Goal: Information Seeking & Learning: Learn about a topic

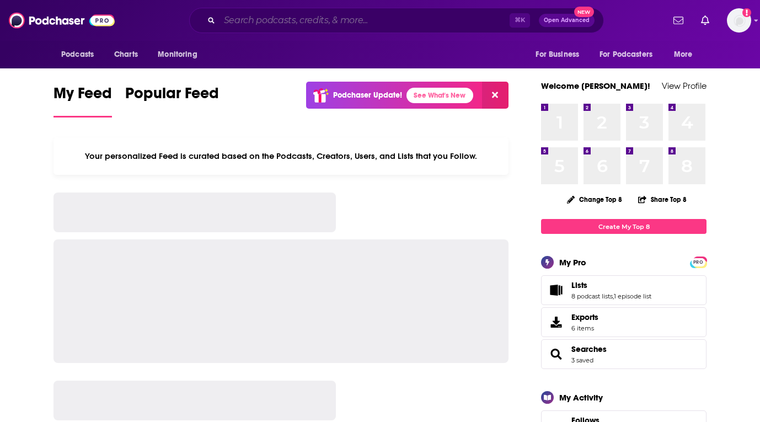
click at [351, 18] on input "Search podcasts, credits, & more..." at bounding box center [365, 21] width 290 height 18
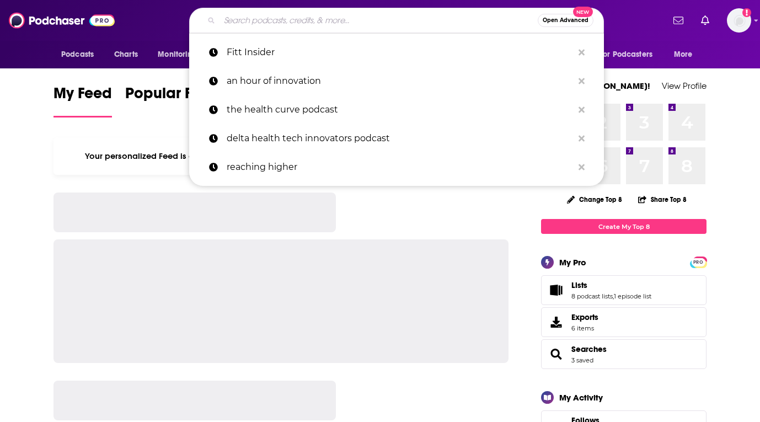
paste input "ALIVE Podcast Network"
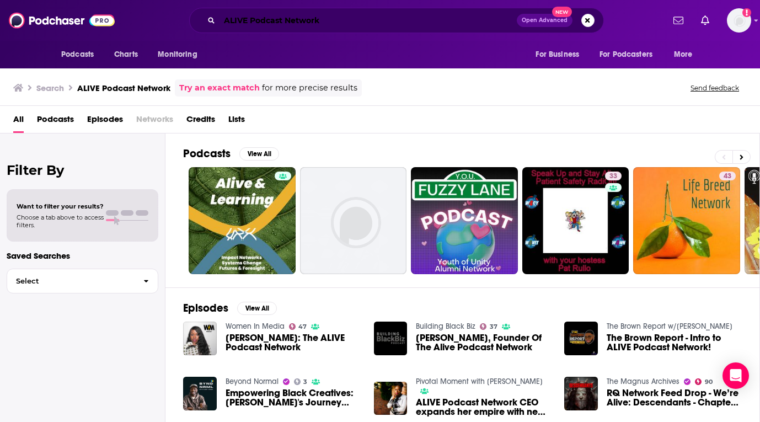
click at [350, 20] on input "ALIVE Podcast Network" at bounding box center [368, 21] width 297 height 18
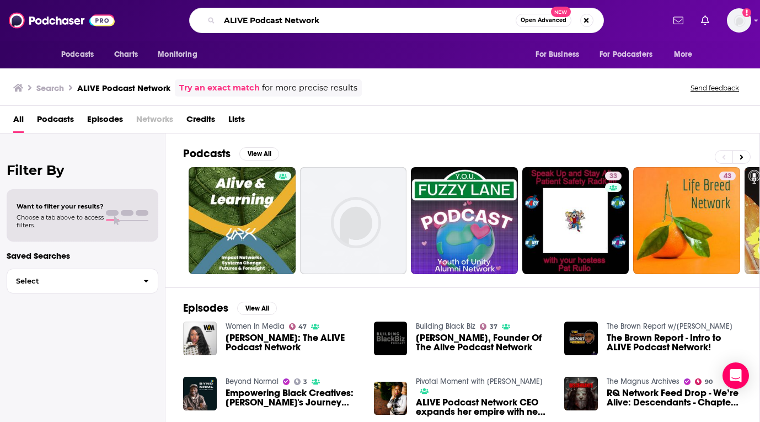
click at [350, 20] on input "ALIVE Podcast Network" at bounding box center [368, 21] width 296 height 18
paste input "Bright Spots Ventures"
type input "Bright Spots Ventures"
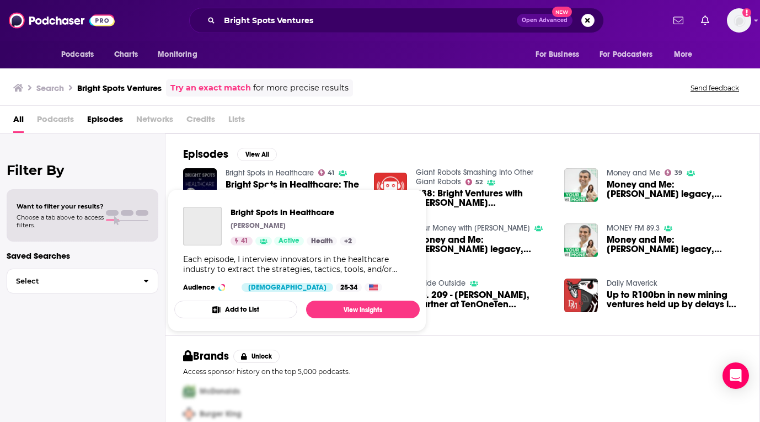
click at [245, 172] on link "Bright Spots in Healthcare" at bounding box center [270, 172] width 88 height 9
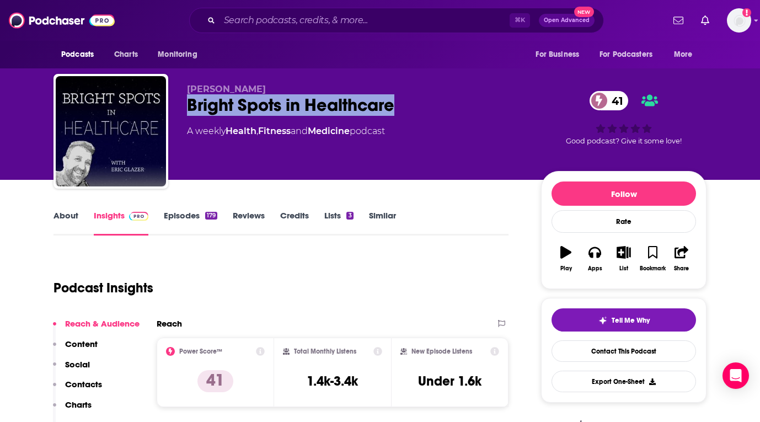
drag, startPoint x: 416, startPoint y: 108, endPoint x: 188, endPoint y: 108, distance: 227.8
click at [188, 108] on div "Bright Spots in Healthcare 41" at bounding box center [355, 105] width 336 height 22
copy h2 "Bright Spots in Healthcare"
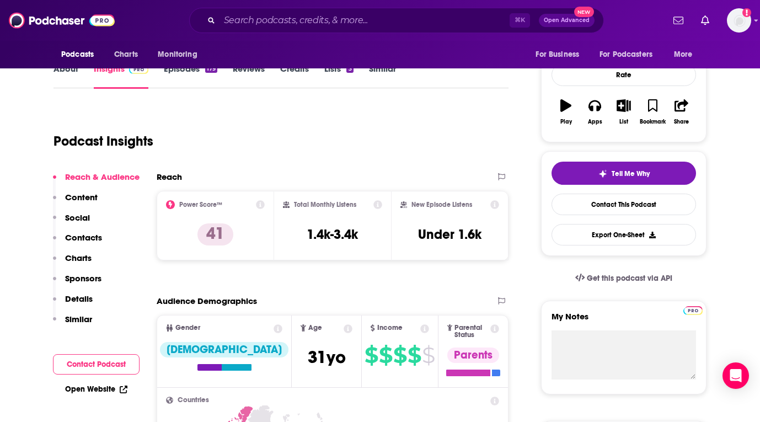
scroll to position [214, 0]
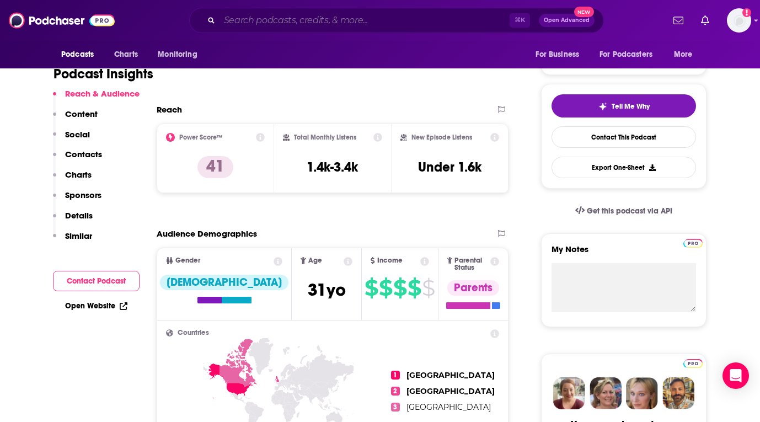
click at [309, 22] on input "Search podcasts, credits, & more..." at bounding box center [365, 21] width 290 height 18
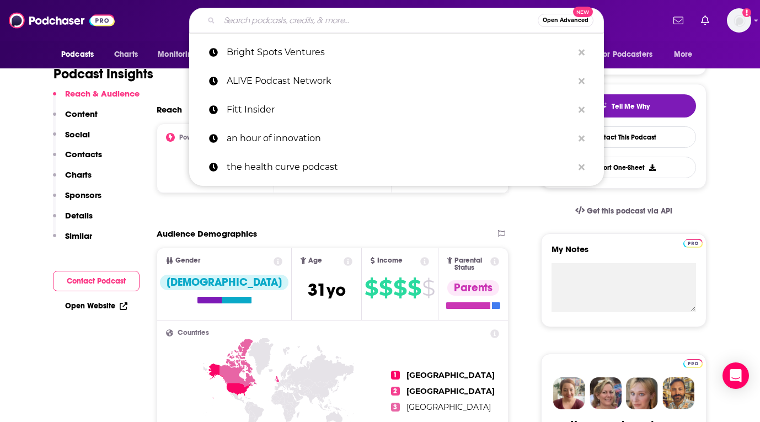
paste input "Digital Health Heavyweights Podcast"
type input "Digital Health Heavyweights Podcast"
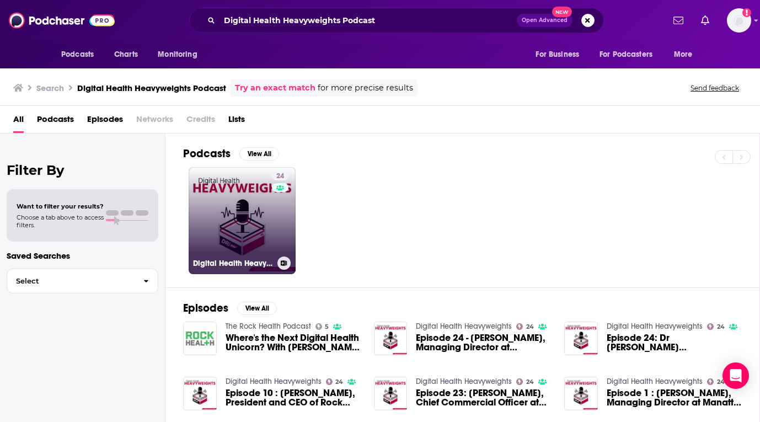
click at [248, 202] on link "24 Digital Health Heavyweights" at bounding box center [242, 220] width 107 height 107
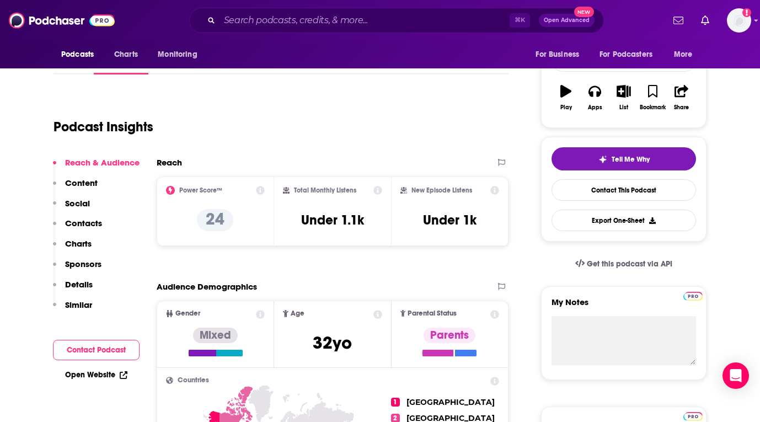
scroll to position [206, 0]
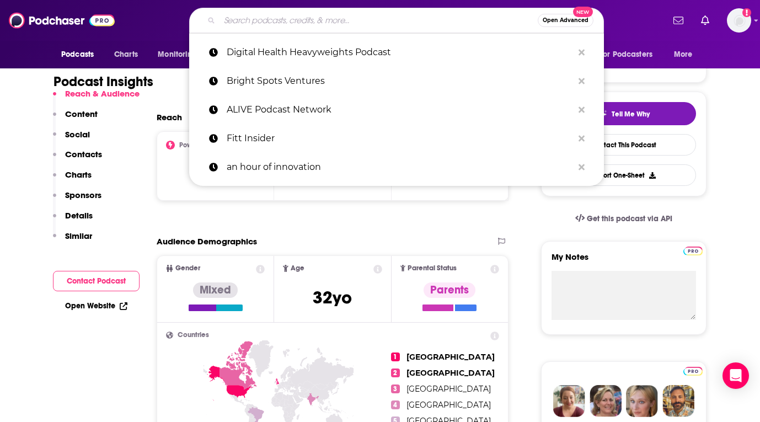
click at [324, 23] on input "Search podcasts, credits, & more..." at bounding box center [379, 21] width 318 height 18
paste input "Digital Health Talks and HealthIMPACT Live"
type input "Digital Health Talks and HealthIMPACT Live"
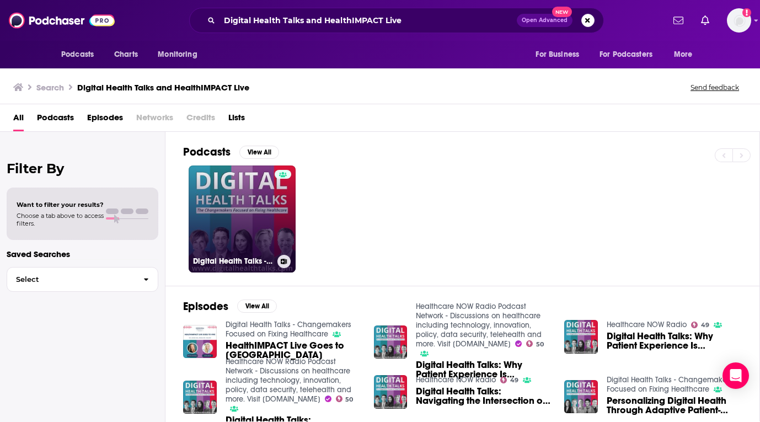
click at [254, 206] on link "Digital Health Talks - Changemakers Focused on Fixing Healthcare" at bounding box center [242, 218] width 107 height 107
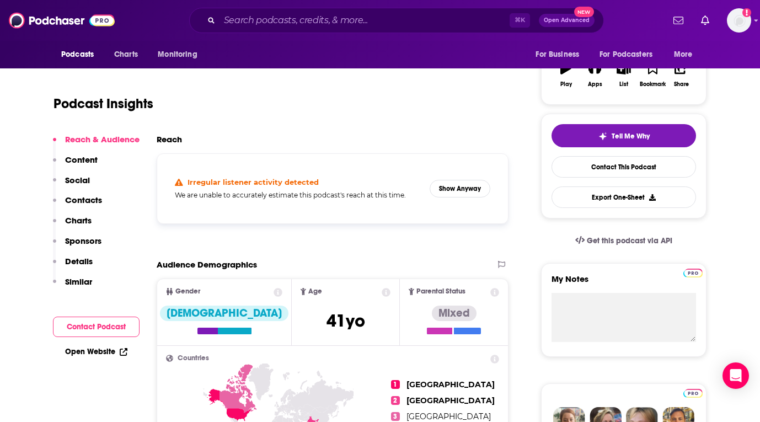
scroll to position [194, 0]
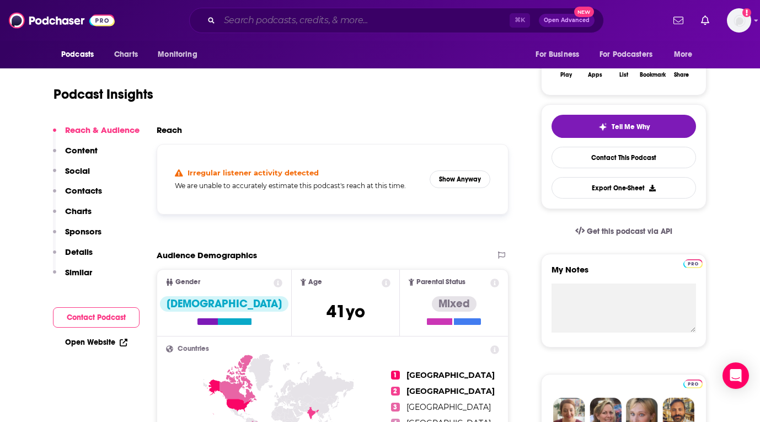
click at [356, 21] on input "Search podcasts, credits, & more..." at bounding box center [365, 21] width 290 height 18
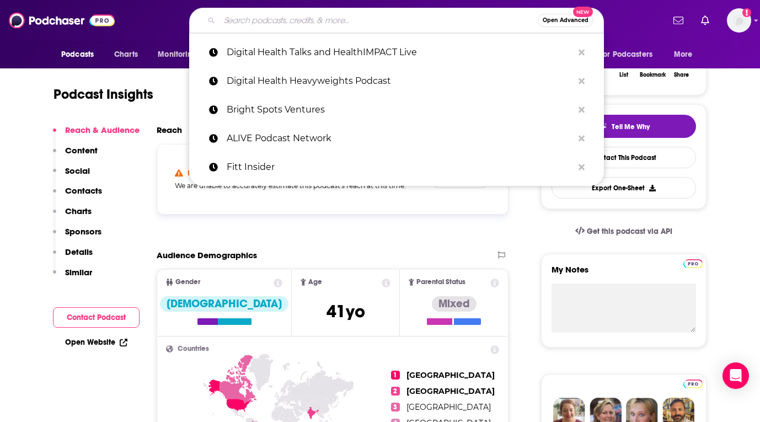
paste input "Future of Care"
type input "Future of Care"
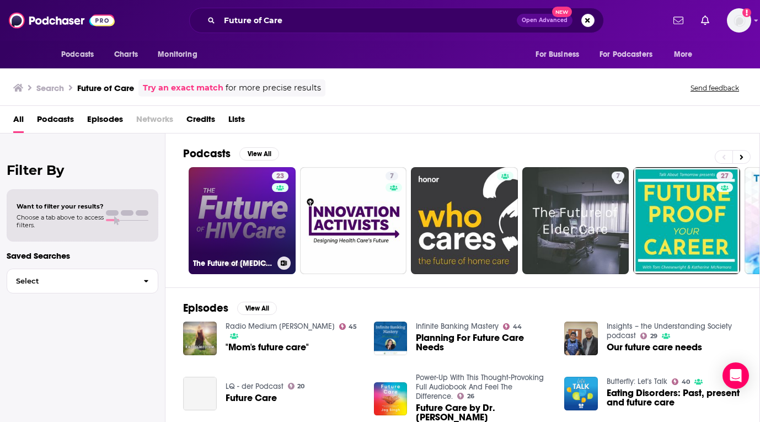
click at [237, 208] on link "23 The Future of [MEDICAL_DATA] Care" at bounding box center [242, 220] width 107 height 107
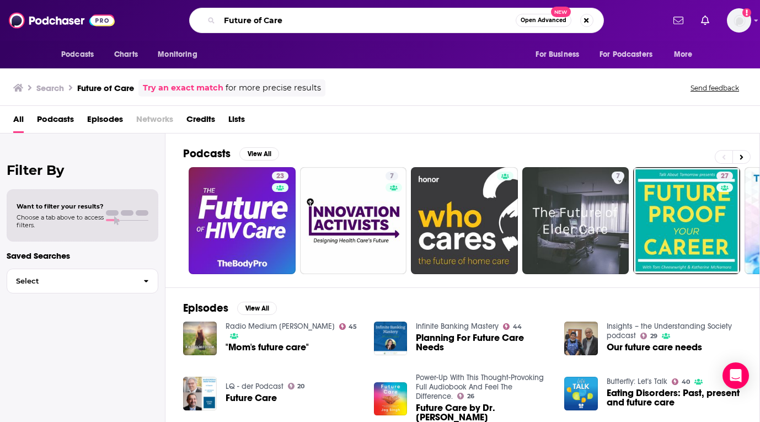
click at [326, 24] on input "Future of Care" at bounding box center [368, 21] width 296 height 18
paste input "Genetics for Healthc"
type input "Genetics for Healthcare"
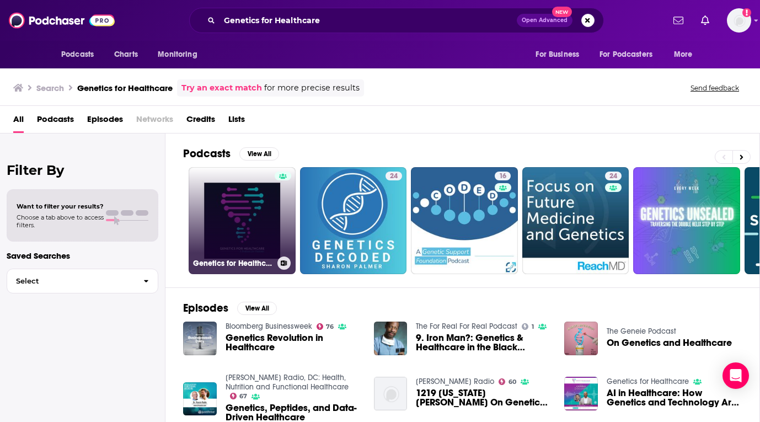
click at [244, 196] on link "Genetics for Healthcare" at bounding box center [242, 220] width 107 height 107
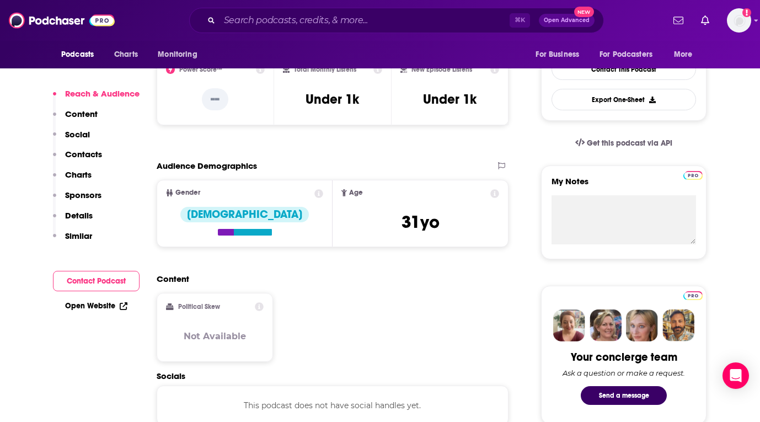
scroll to position [215, 0]
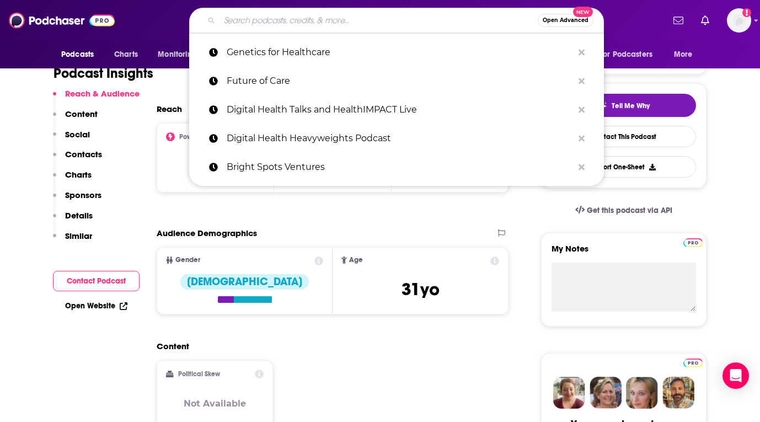
click at [303, 25] on input "Search podcasts, credits, & more..." at bounding box center [379, 21] width 318 height 18
paste input "Health Tech Talk Show"
type input "Health Tech Talk Show"
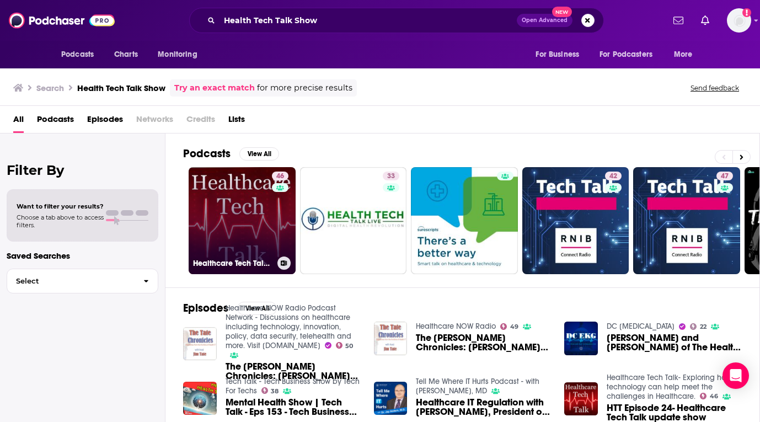
click at [243, 197] on link "46 Healthcare Tech Talk- Exploring how technology can help meet the challenges …" at bounding box center [242, 220] width 107 height 107
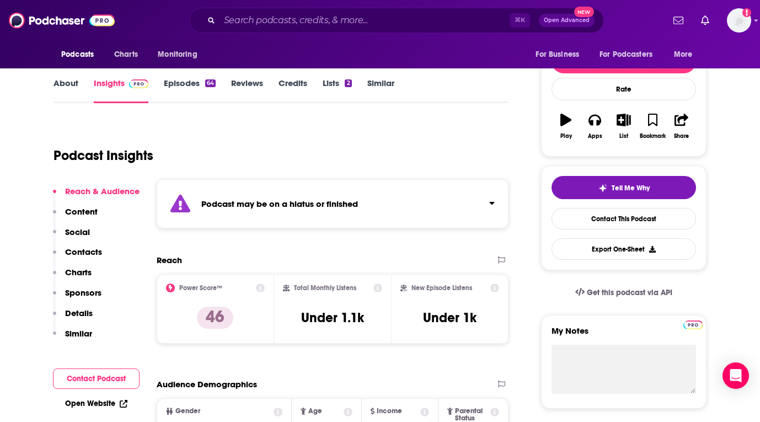
scroll to position [133, 0]
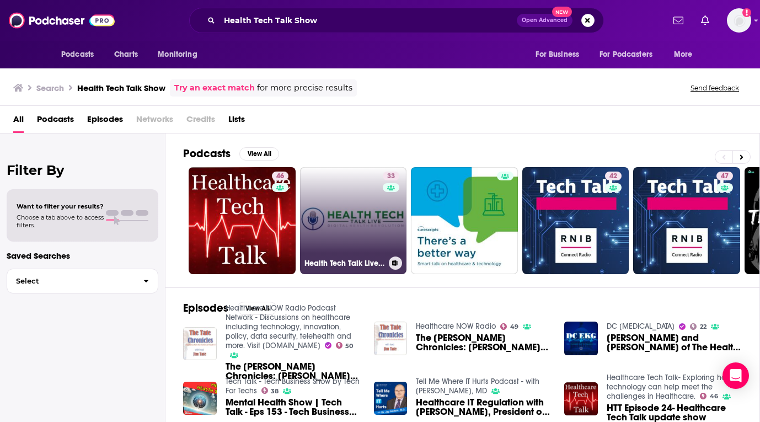
click at [335, 209] on link "33 Health Tech Talk Live's Podcast" at bounding box center [353, 220] width 107 height 107
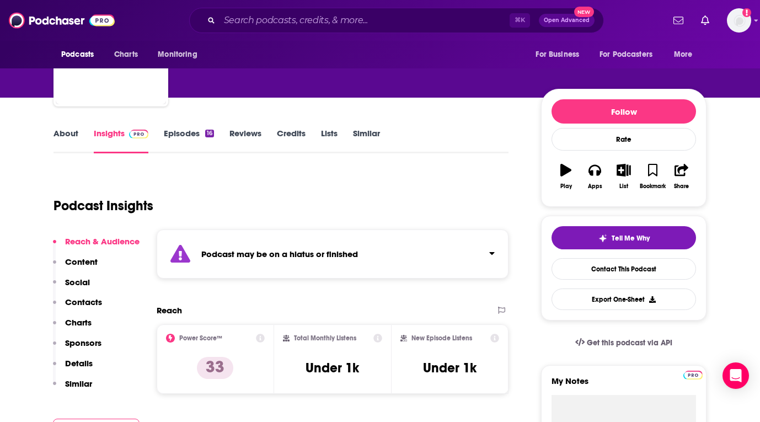
scroll to position [178, 0]
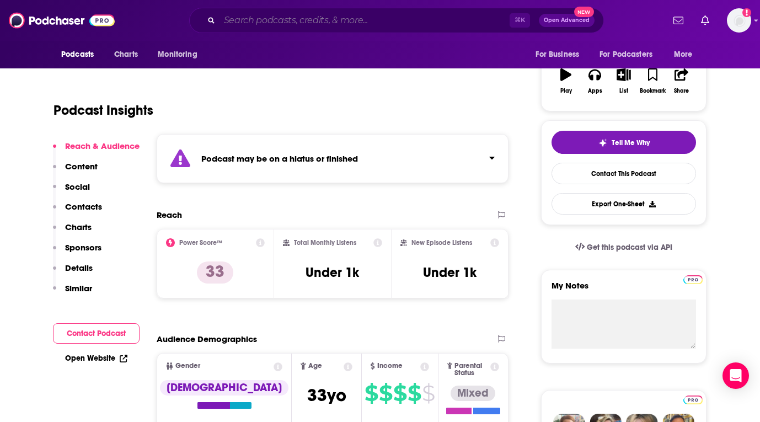
click at [361, 22] on input "Search podcasts, credits, & more..." at bounding box center [365, 21] width 290 height 18
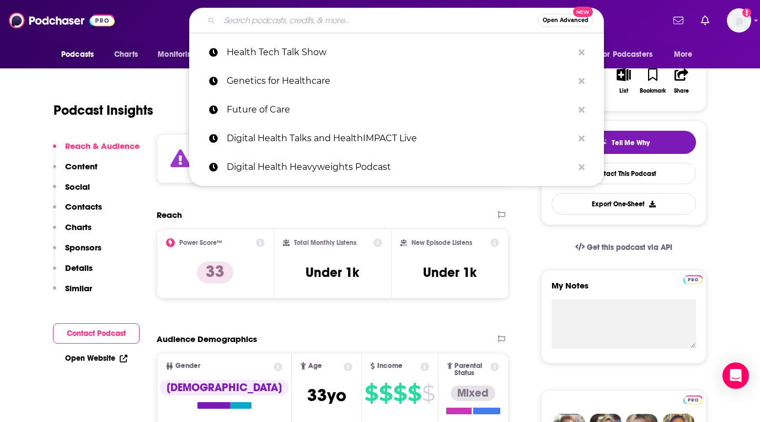
paste input "Healthcare Actually"
type input "Healthcare Actually"
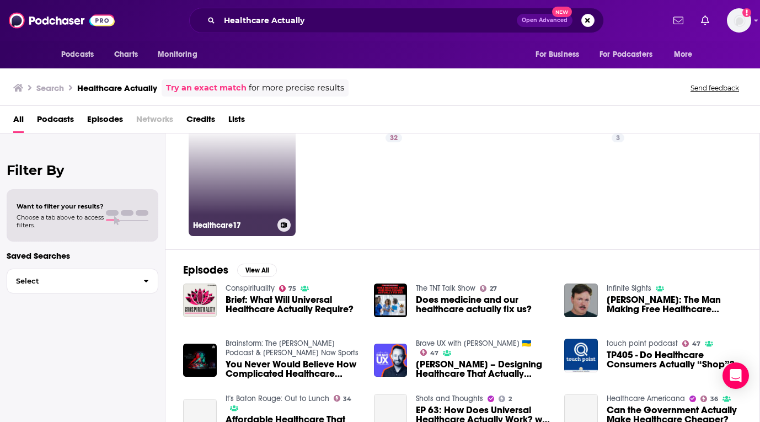
scroll to position [40, 0]
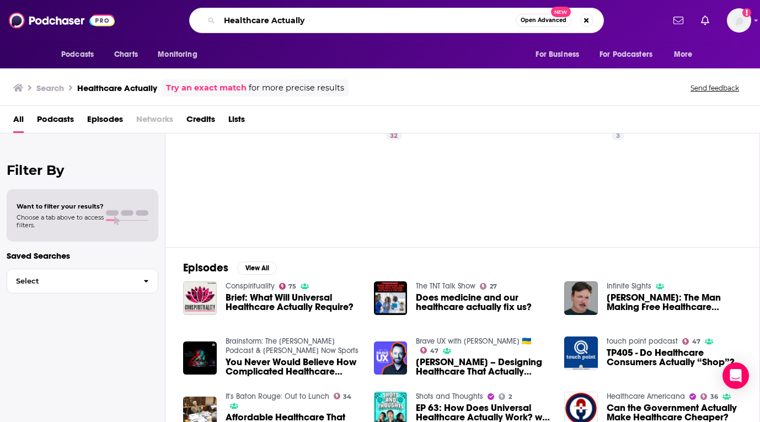
click at [354, 18] on input "Healthcare Actually" at bounding box center [368, 21] width 296 height 18
paste input "Rap Podcast"
type input "Healthcare Rap Podcast"
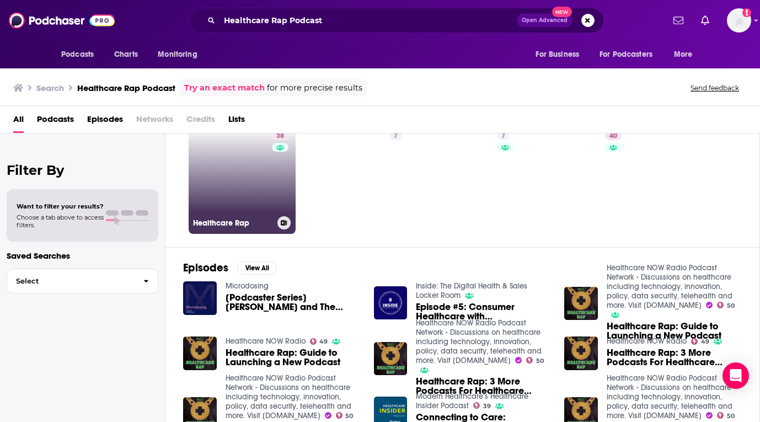
click at [254, 172] on link "38 Healthcare Rap" at bounding box center [242, 180] width 107 height 107
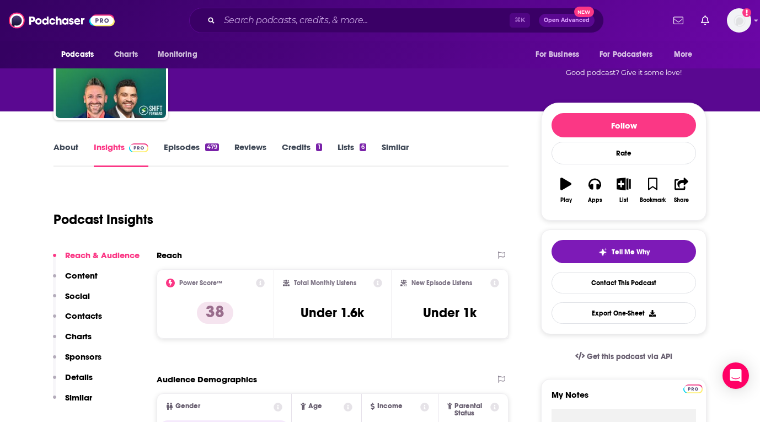
scroll to position [62, 0]
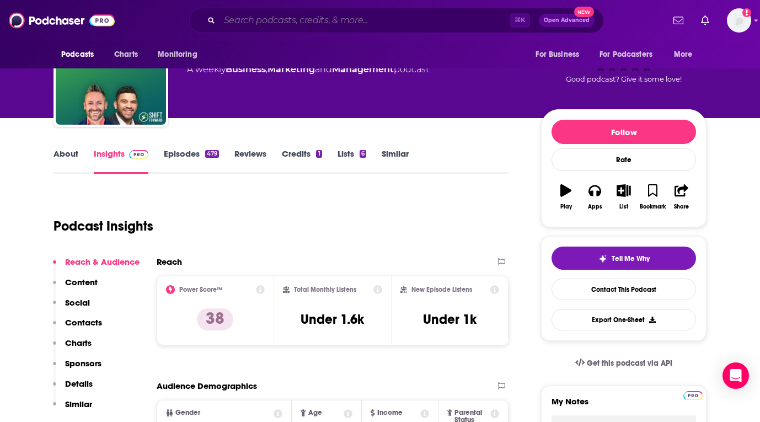
click at [349, 22] on input "Search podcasts, credits, & more..." at bounding box center [365, 21] width 290 height 18
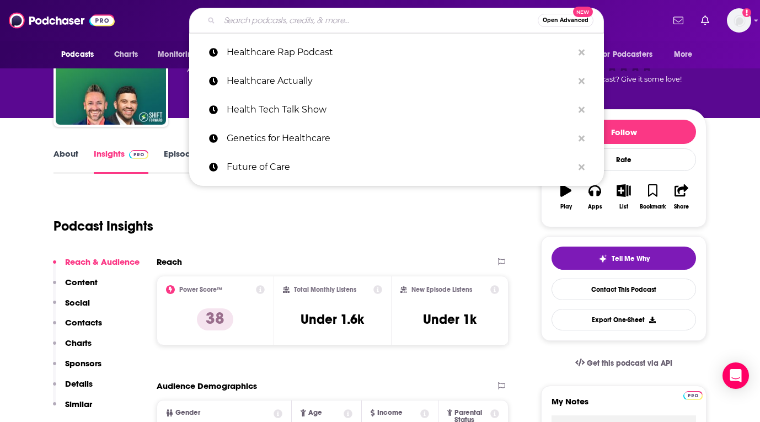
paste input "HealthTech Remedy"
type input "HealthTech Remedy"
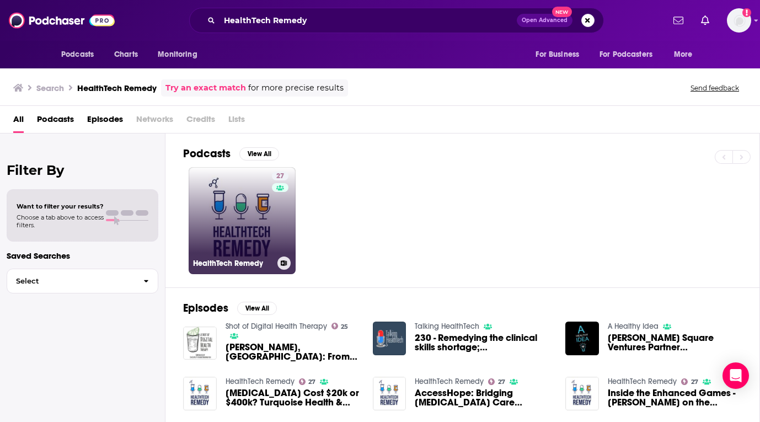
click at [244, 213] on link "27 HealthTech Remedy" at bounding box center [242, 220] width 107 height 107
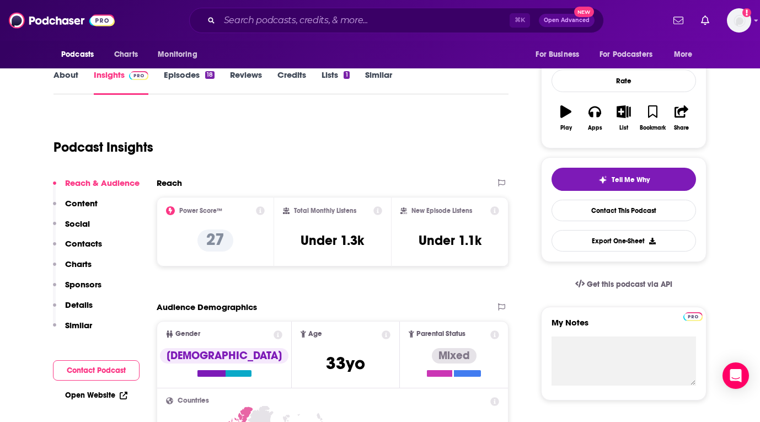
scroll to position [144, 0]
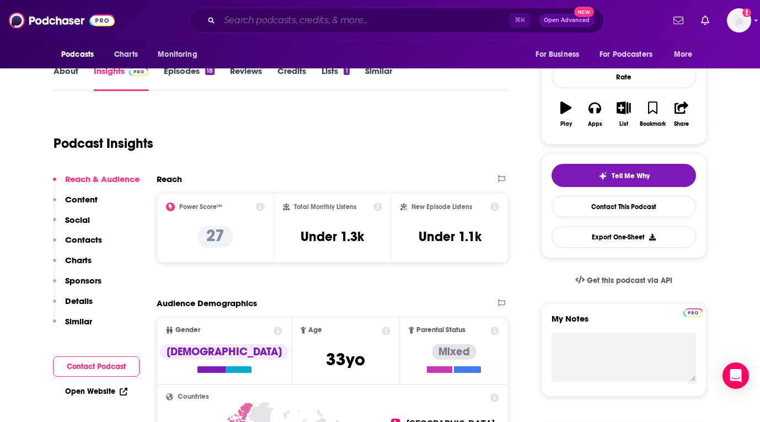
click at [325, 24] on input "Search podcasts, credits, & more..." at bounding box center [365, 21] width 290 height 18
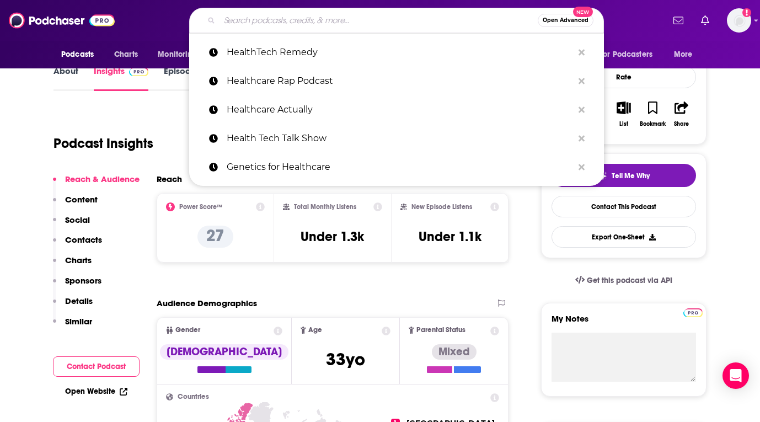
paste input "Hey Doc, Quick Question"
type input "Hey Doc, Quick Question"
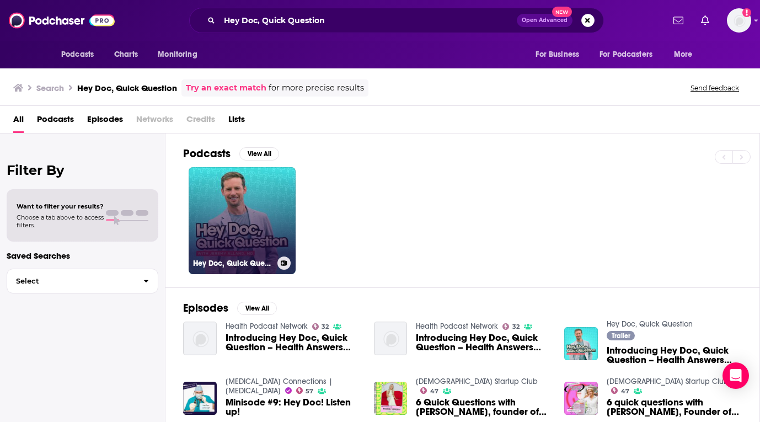
click at [247, 202] on link "Hey Doc, Quick Question" at bounding box center [242, 220] width 107 height 107
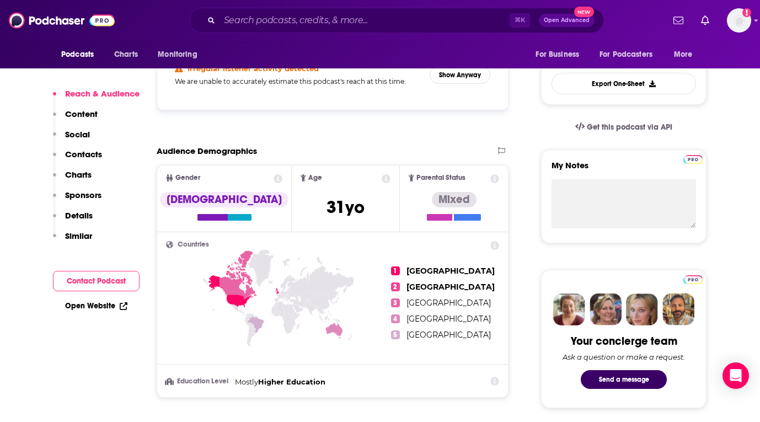
scroll to position [301, 0]
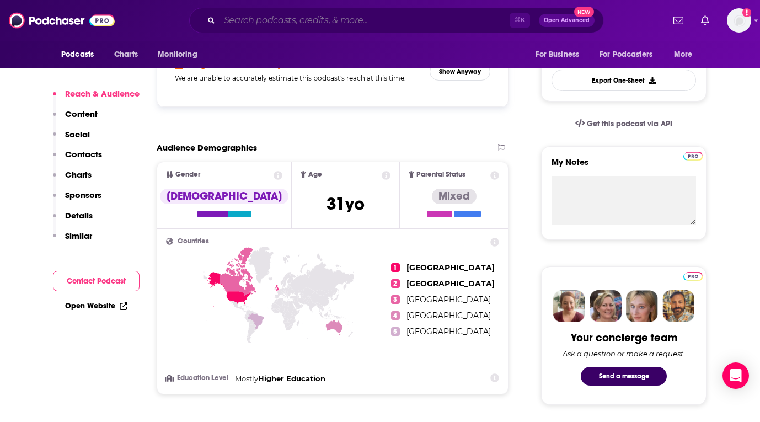
click at [293, 21] on input "Search podcasts, credits, & more..." at bounding box center [365, 21] width 290 height 18
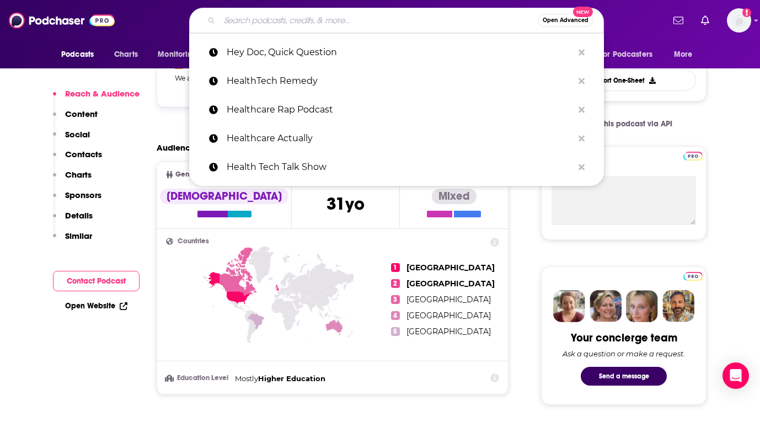
paste input "Point-of-Care Partners"
type input "Point-of-Care Partners"
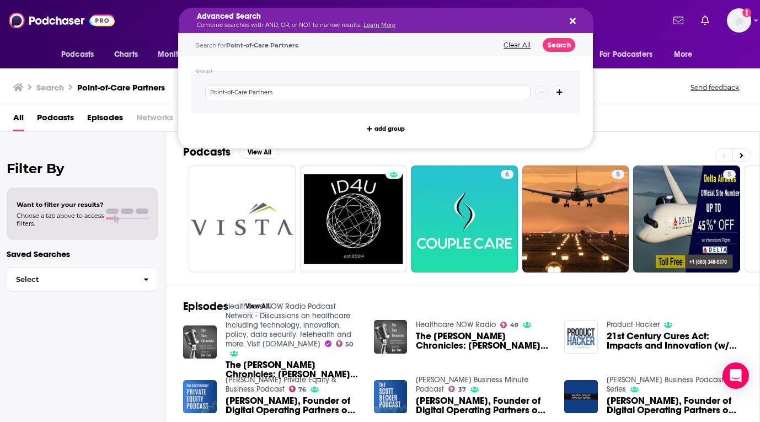
click at [302, 21] on div "Advanced Search Combine searches with AND, OR, or NOT to narrow results. Learn …" at bounding box center [377, 20] width 361 height 15
click at [643, 72] on div "Search Point-of-Care Partners Send feedback" at bounding box center [380, 85] width 760 height 38
click at [512, 45] on button "Clear All" at bounding box center [517, 45] width 34 height 8
click at [569, 23] on button "Search podcasts, credits, & more..." at bounding box center [570, 20] width 9 height 9
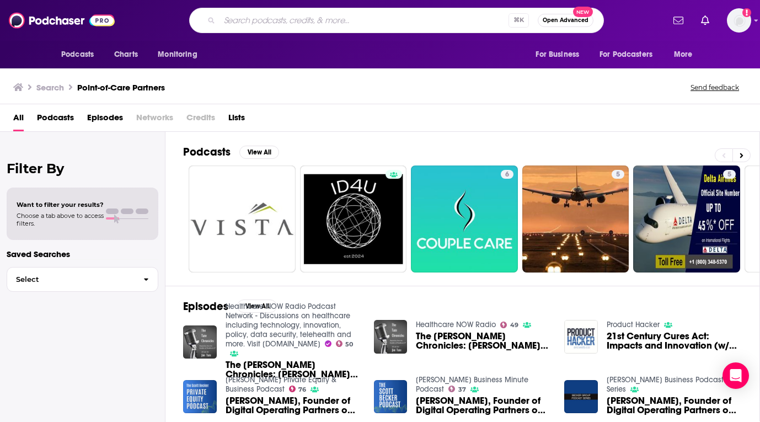
click at [338, 20] on input "Search podcasts, credits, & more..." at bounding box center [364, 21] width 289 height 18
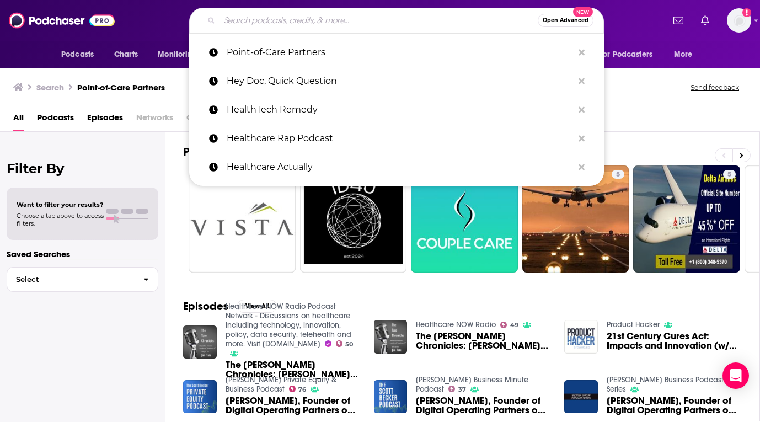
paste input "Slice of Healthcare"
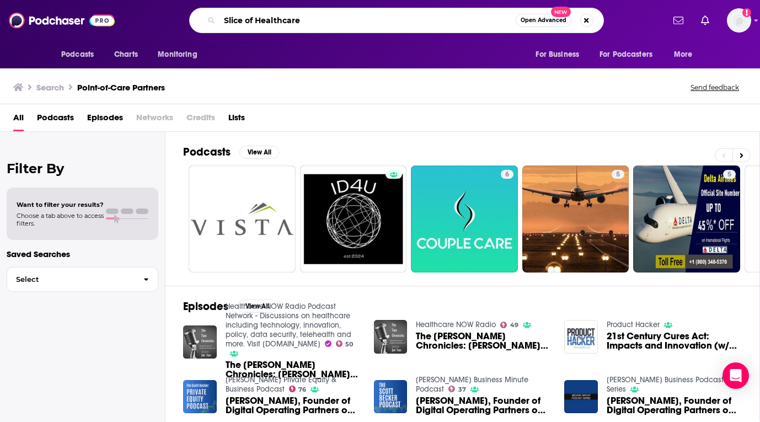
type input "Slice of Healthcare"
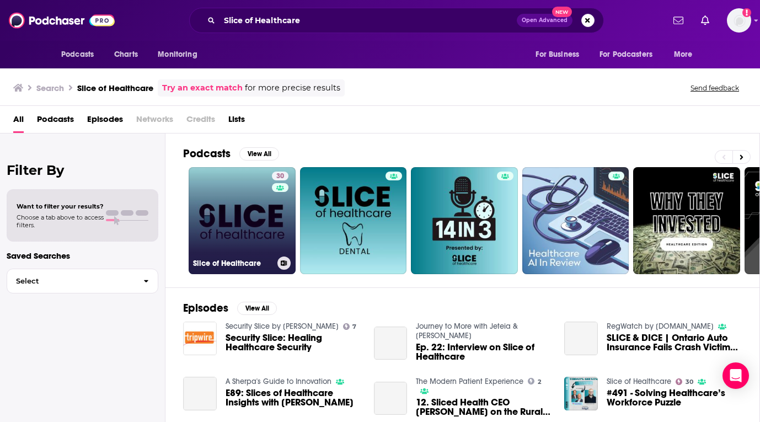
click at [247, 224] on link "30 Slice of Healthcare" at bounding box center [242, 220] width 107 height 107
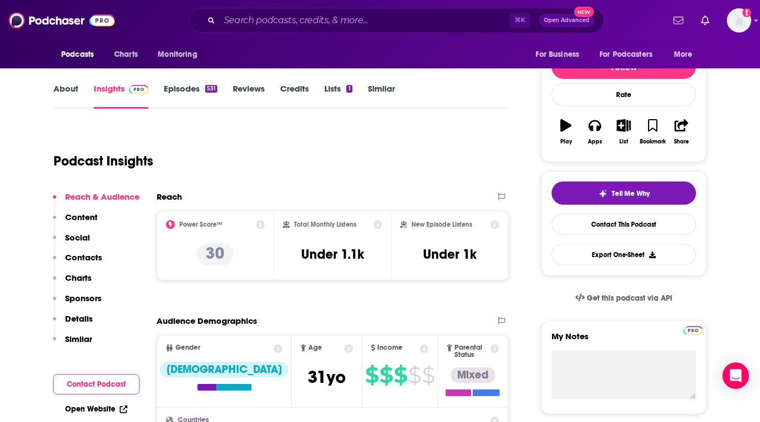
scroll to position [130, 0]
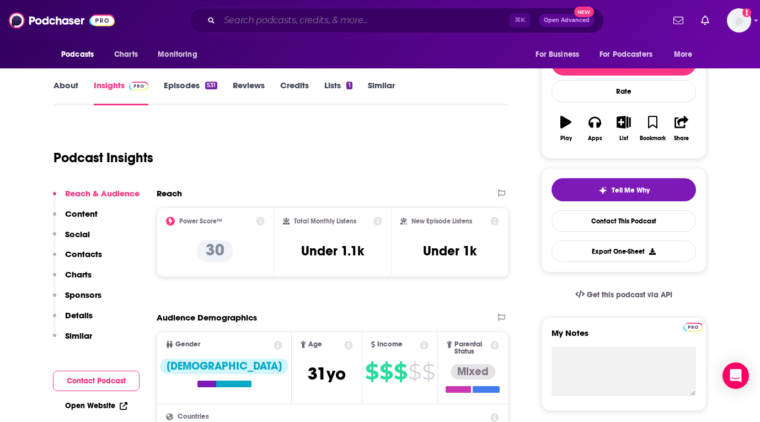
click at [301, 21] on input "Search podcasts, credits, & more..." at bounding box center [365, 21] width 290 height 18
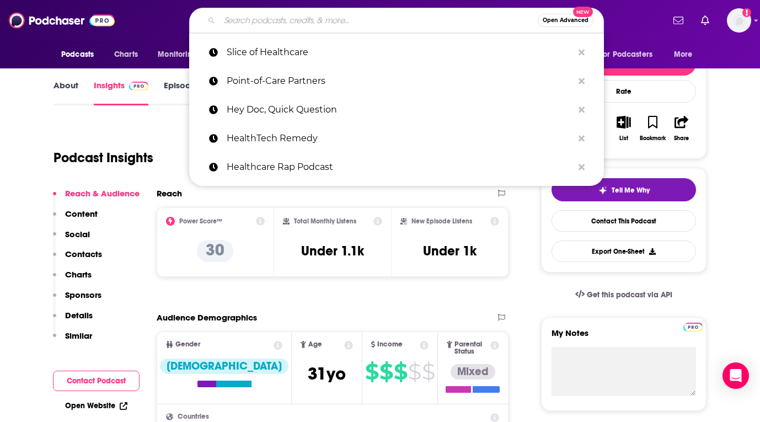
paste input "Tech It to the Limit"
type input "Tech It to the Limit"
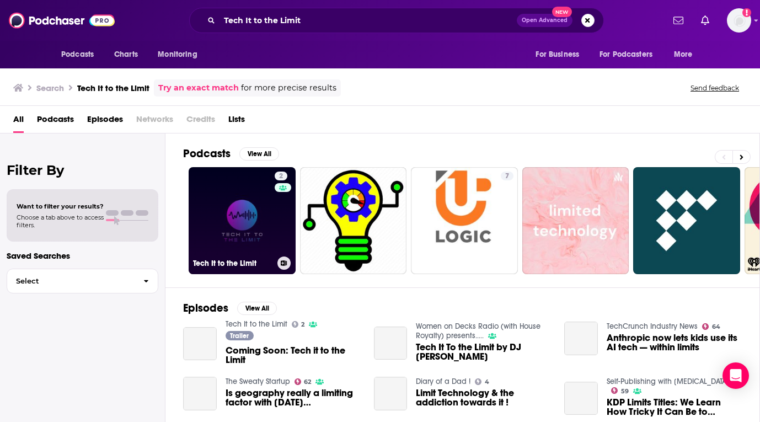
click at [239, 208] on link "2 Tech It to the Limit" at bounding box center [242, 220] width 107 height 107
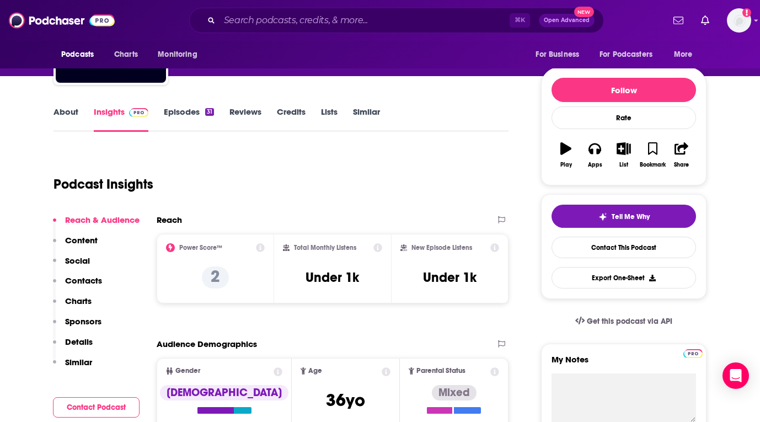
scroll to position [110, 0]
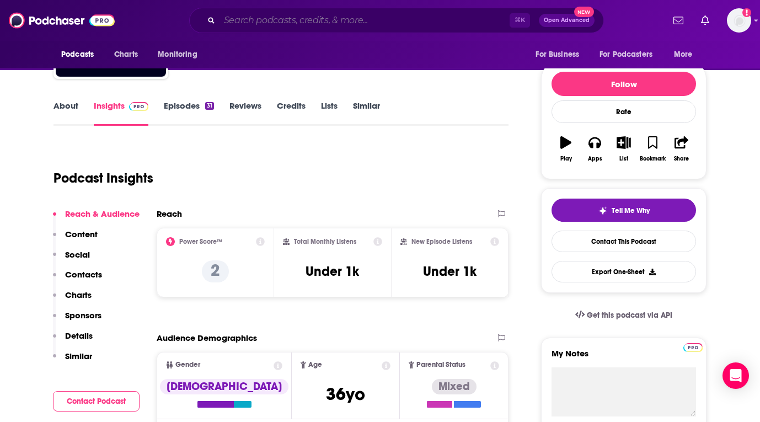
click at [317, 22] on input "Search podcasts, credits, & more..." at bounding box center [365, 21] width 290 height 18
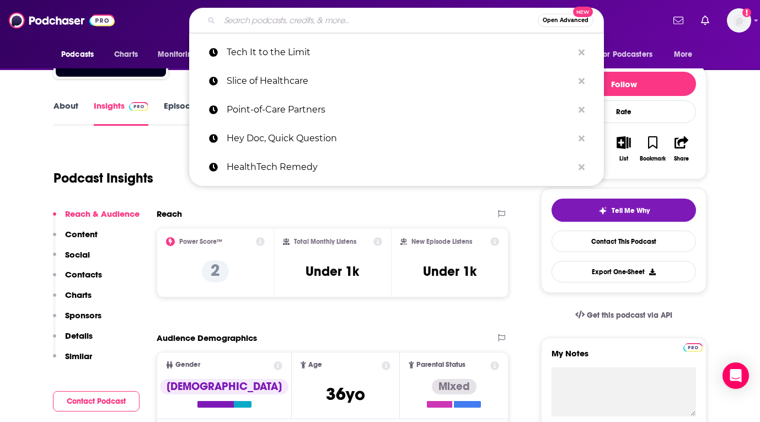
paste input "The Futurist"
type input "The Futurist"
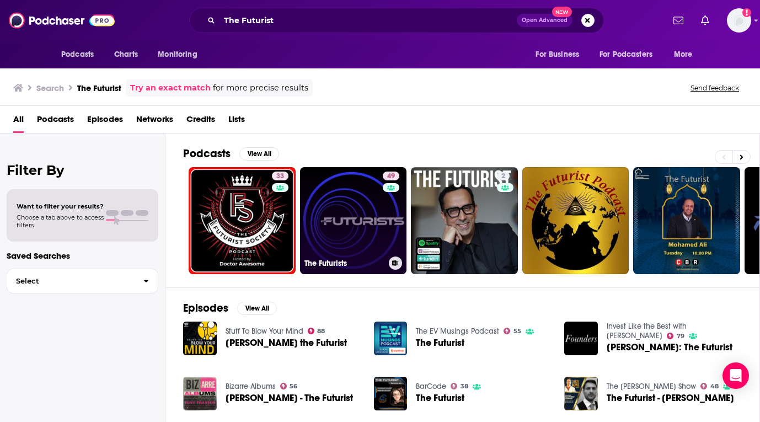
click at [328, 207] on link "49 The Futurists" at bounding box center [353, 220] width 107 height 107
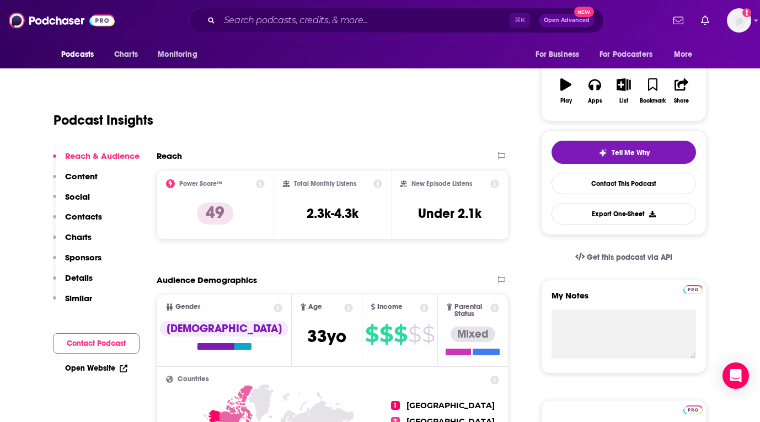
scroll to position [185, 0]
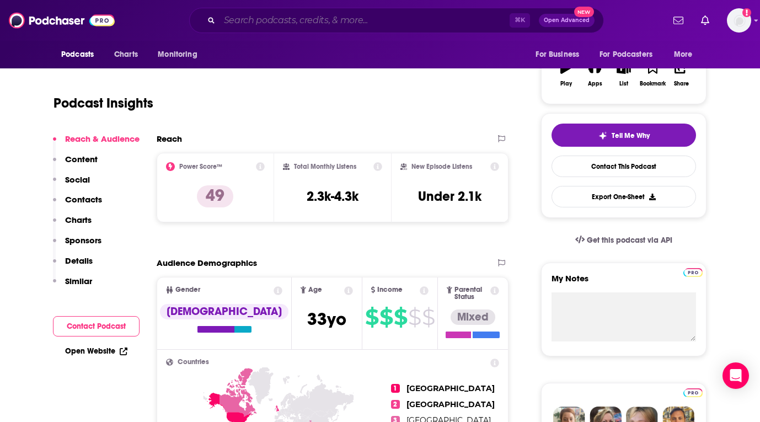
click at [331, 20] on input "Search podcasts, credits, & more..." at bounding box center [365, 21] width 290 height 18
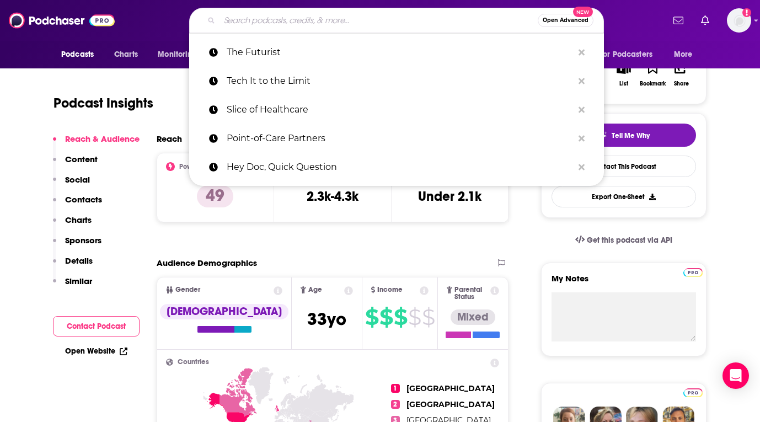
paste input "The Gist Healthcare Podcast"
type input "The Gist Healthcare Podcast"
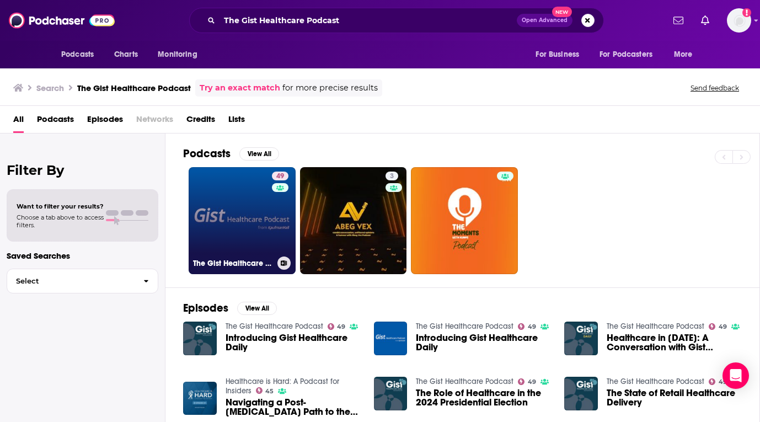
click at [238, 217] on link "49 The Gist Healthcare Podcast" at bounding box center [242, 220] width 107 height 107
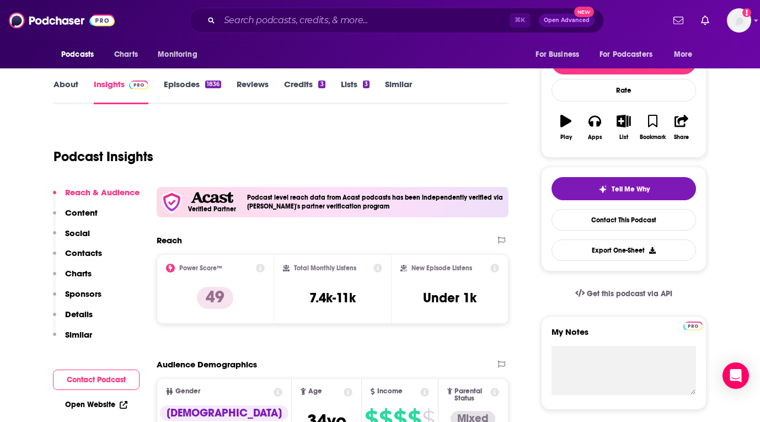
scroll to position [148, 0]
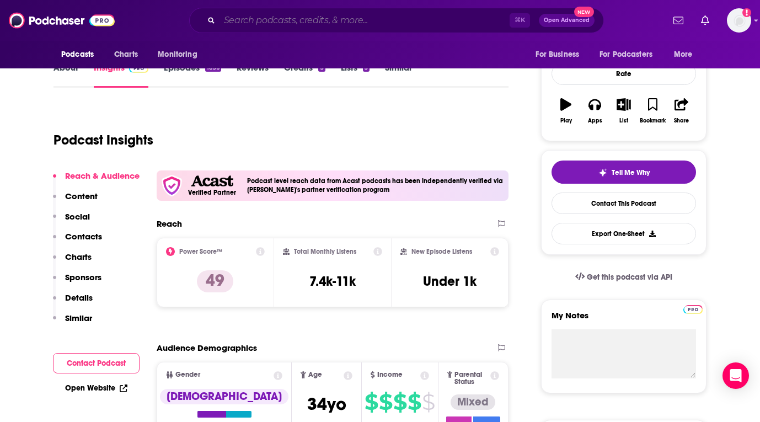
click at [297, 21] on input "Search podcasts, credits, & more..." at bounding box center [365, 21] width 290 height 18
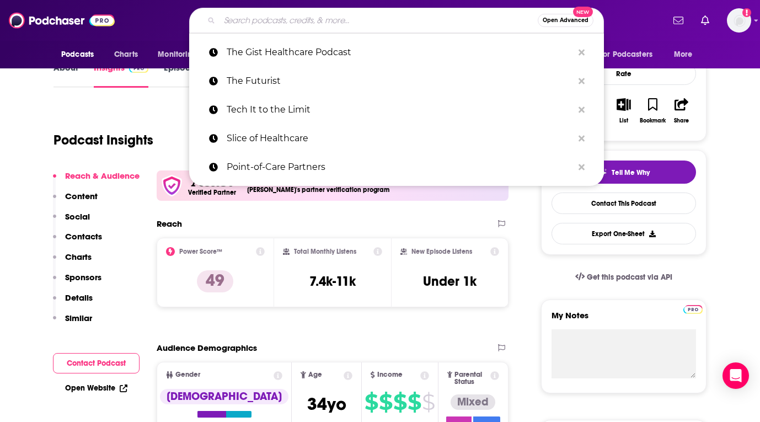
paste input "The Smart Care Team Spotlight"
type input "The Smart Care Team Spotlight"
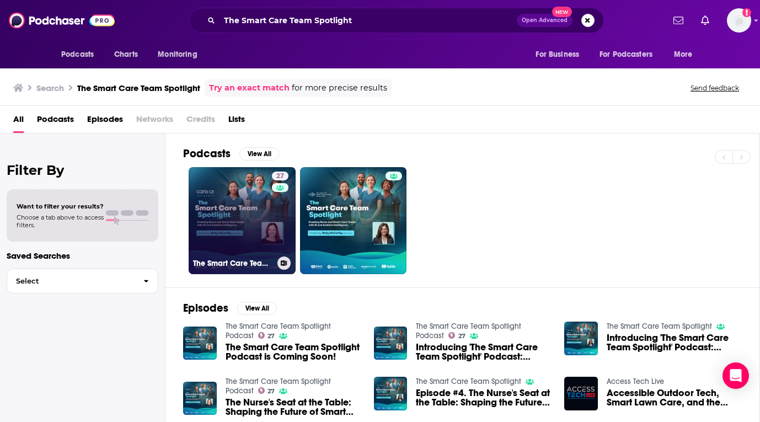
click at [237, 206] on link "27 The Smart Care Team Spotlight Podcast" at bounding box center [242, 220] width 107 height 107
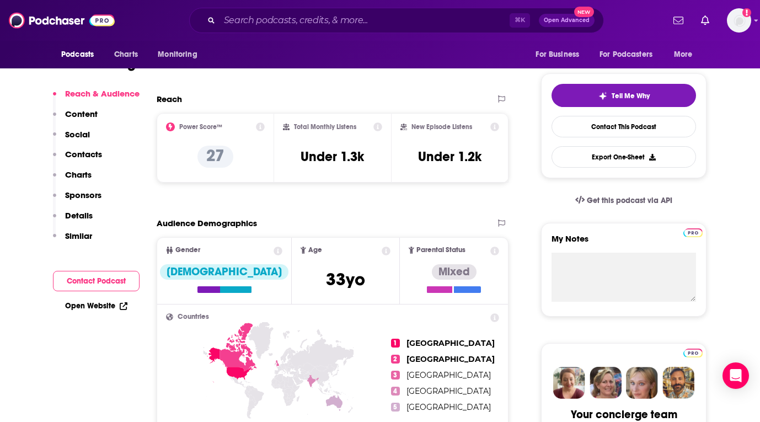
scroll to position [231, 0]
